Goal: Information Seeking & Learning: Find specific fact

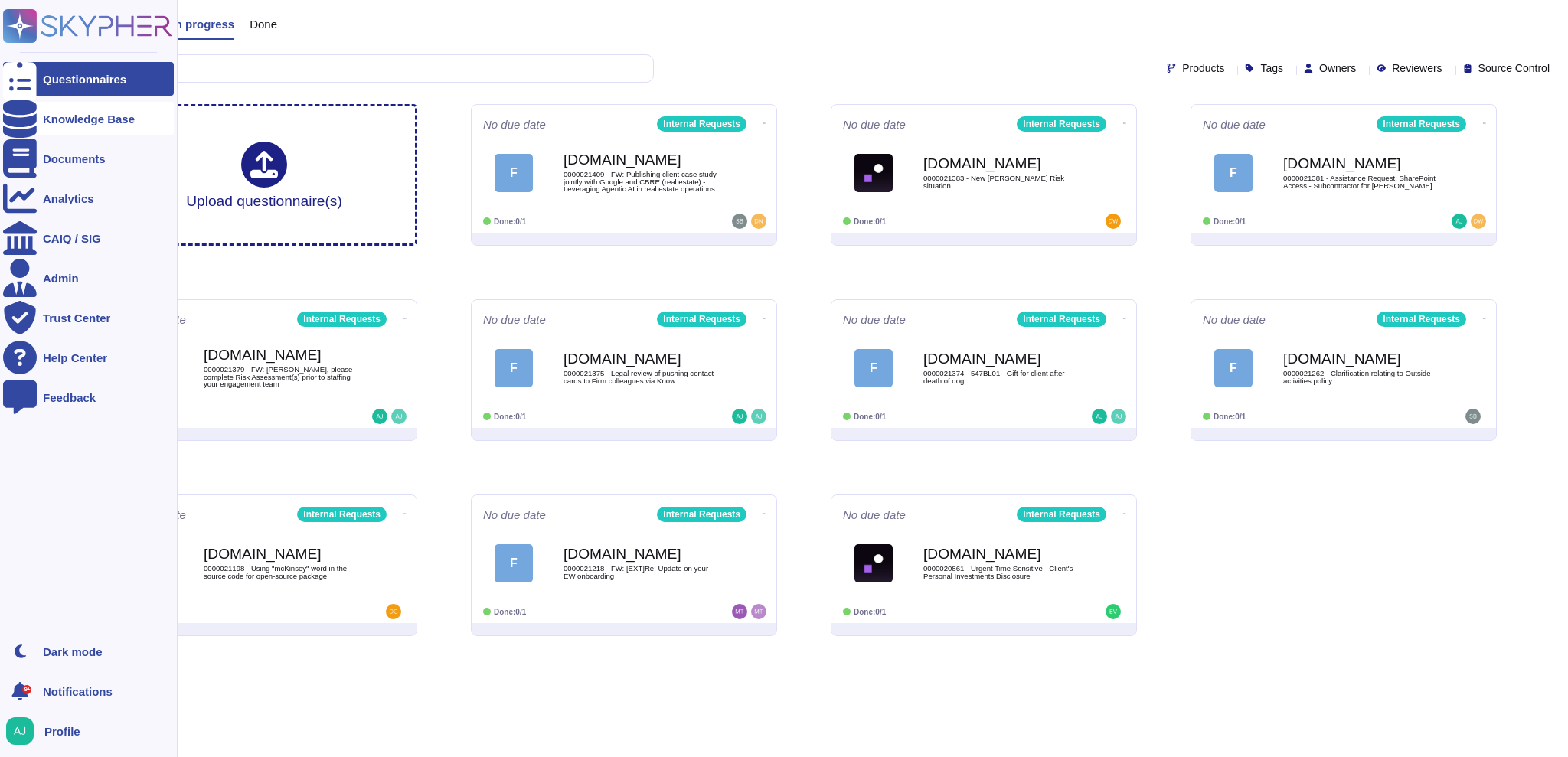
click at [90, 114] on div "Knowledge Base" at bounding box center [88, 119] width 91 height 12
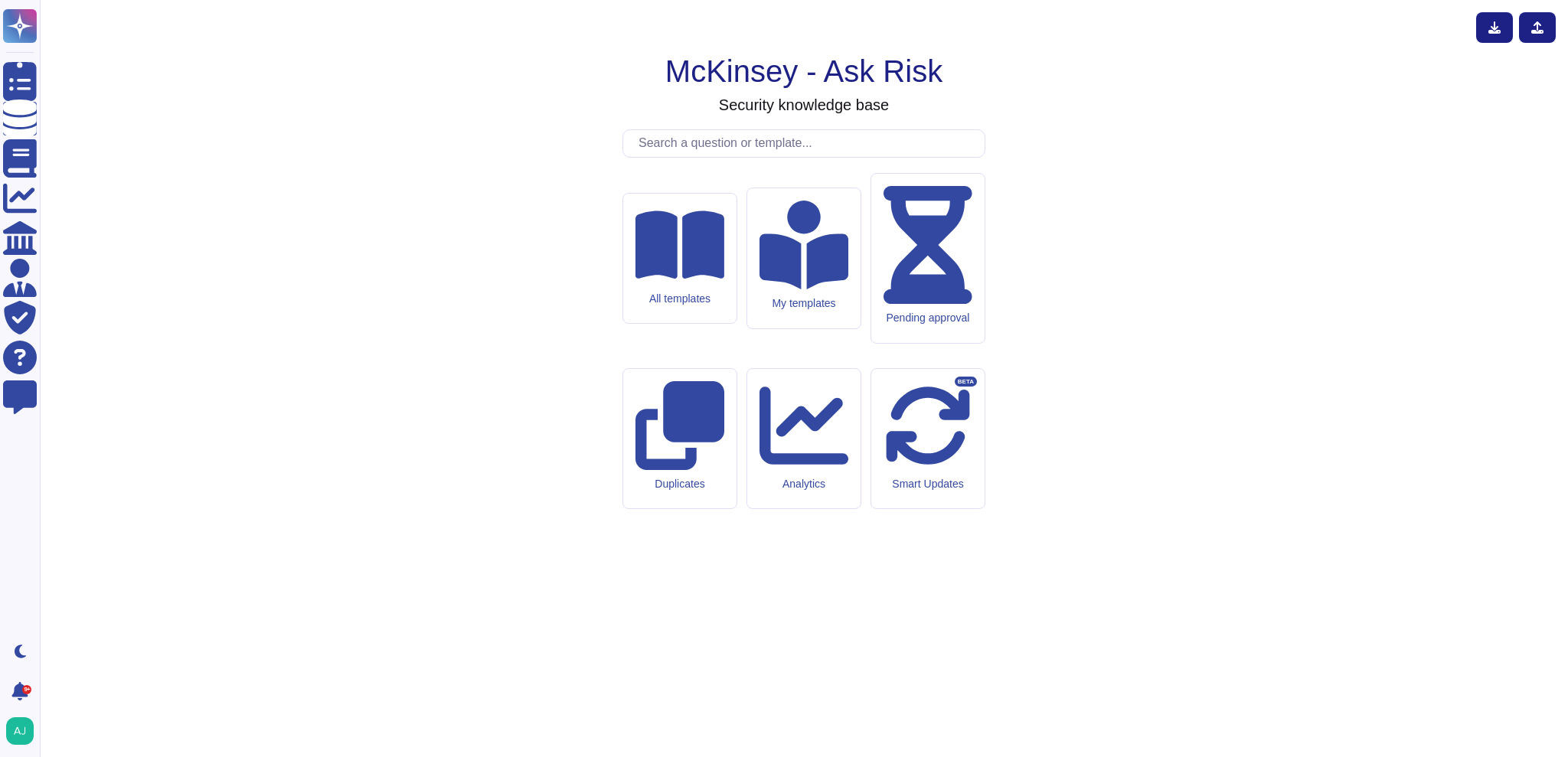
click at [719, 157] on input "text" at bounding box center [808, 143] width 354 height 27
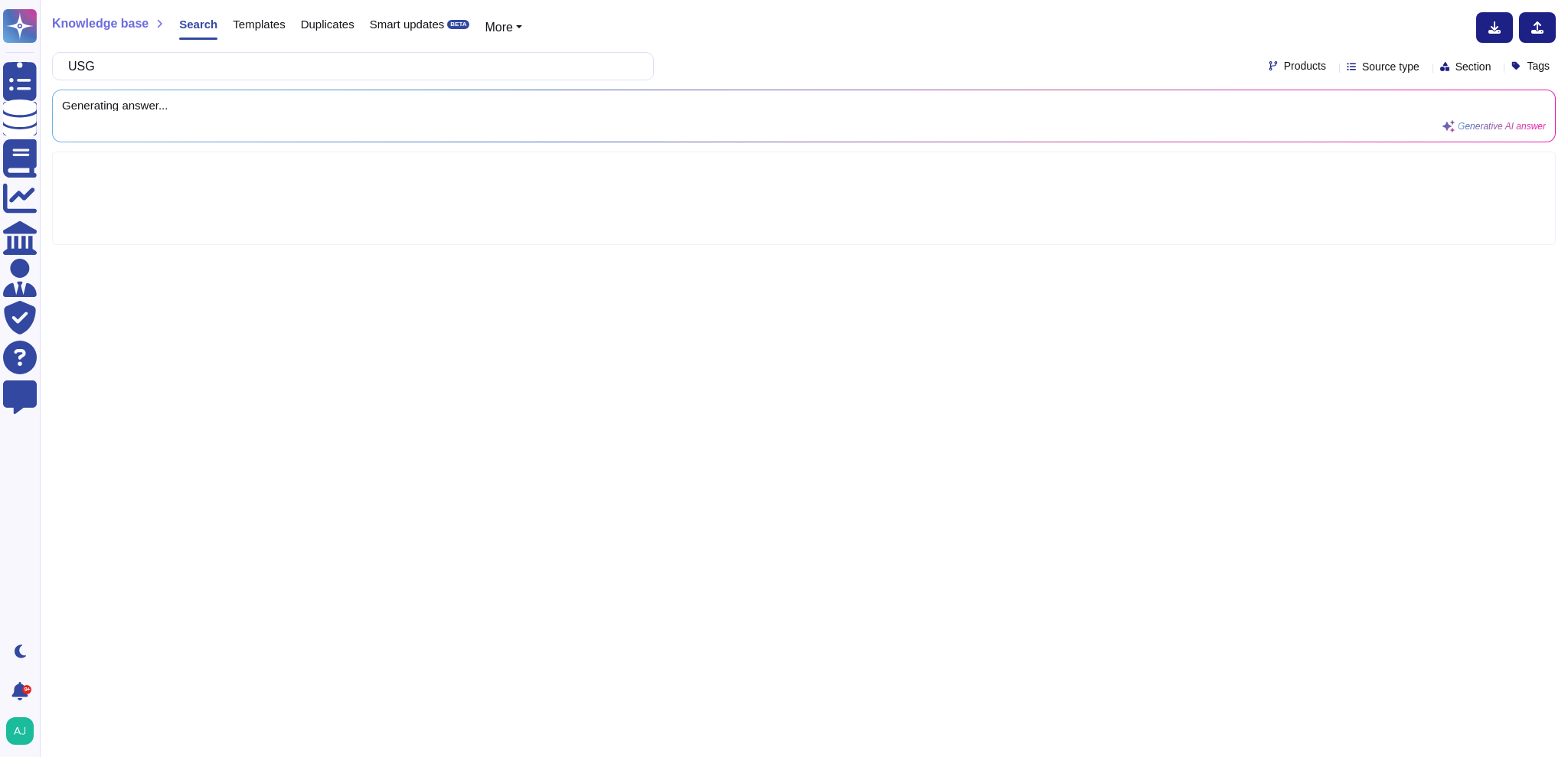
type input "USG"
click at [1034, 68] on span "Products" at bounding box center [1305, 66] width 42 height 11
click at [1034, 137] on div at bounding box center [1249, 140] width 12 height 12
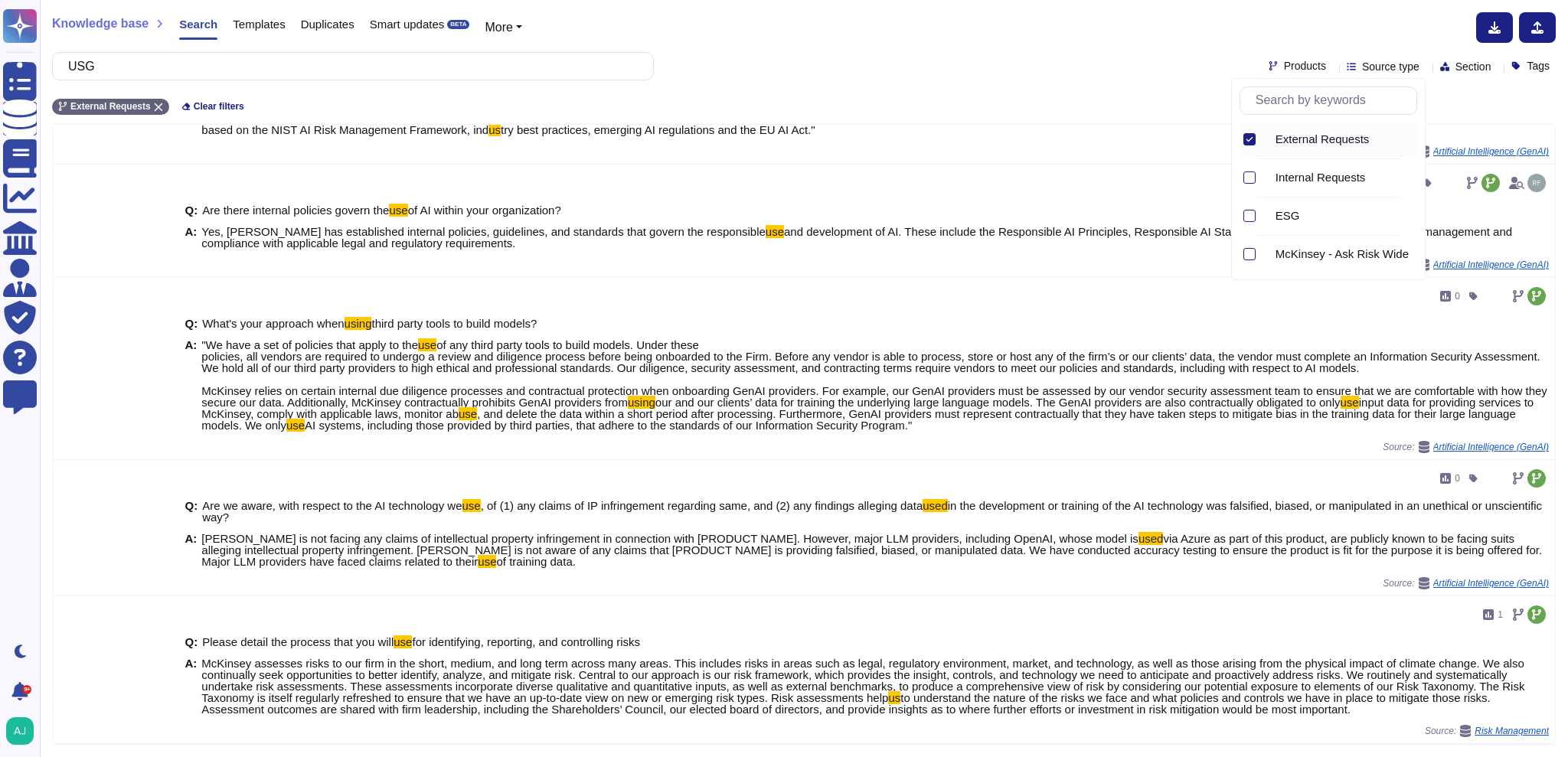
scroll to position [999, 0]
